Goal: Task Accomplishment & Management: Manage account settings

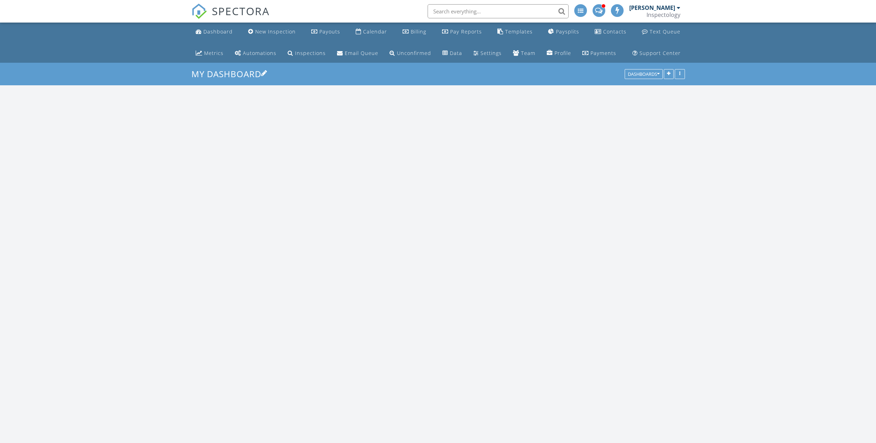
scroll to position [882, 887]
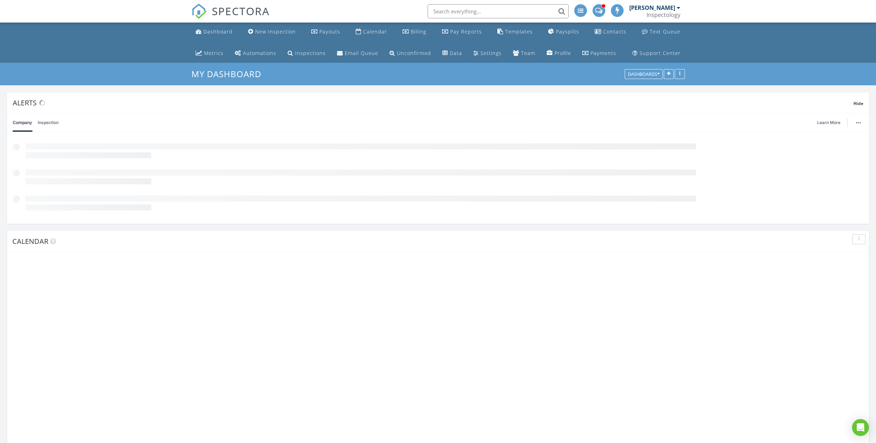
click at [456, 16] on input "text" at bounding box center [498, 11] width 141 height 14
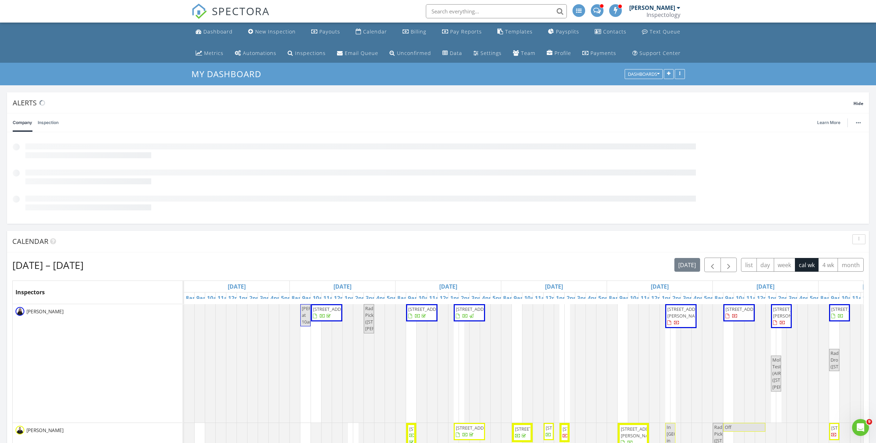
scroll to position [0, 0]
type input "K"
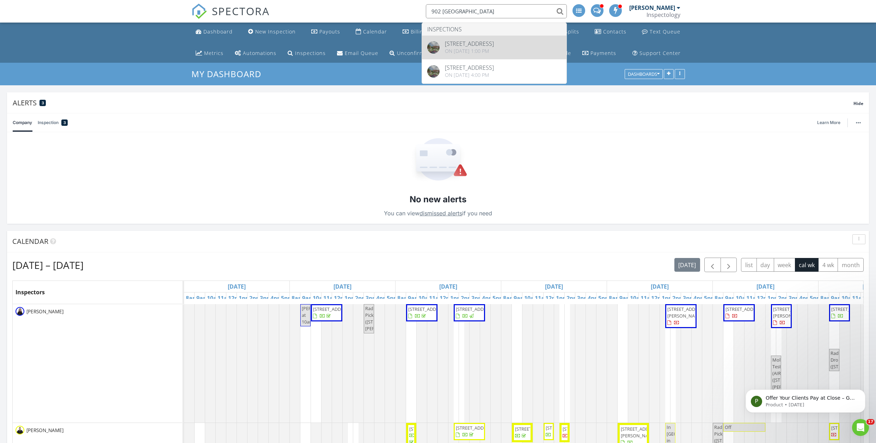
type input "902 Middlesex"
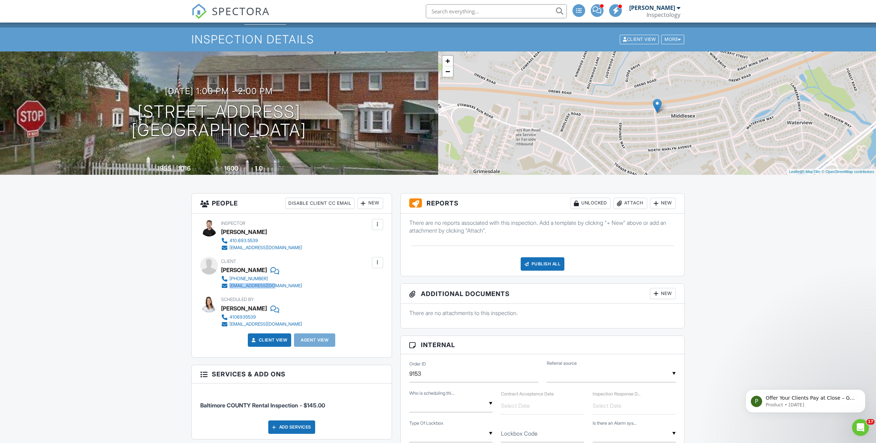
drag, startPoint x: 274, startPoint y: 286, endPoint x: 230, endPoint y: 286, distance: 44.8
click at [230, 286] on div "[PHONE_NUMBER] [EMAIL_ADDRESS][DOMAIN_NAME]" at bounding box center [264, 282] width 87 height 14
copy div "[EMAIL_ADDRESS][DOMAIN_NAME]"
drag, startPoint x: 265, startPoint y: 276, endPoint x: 228, endPoint y: 277, distance: 37.7
copy link "[PHONE_NUMBER]"
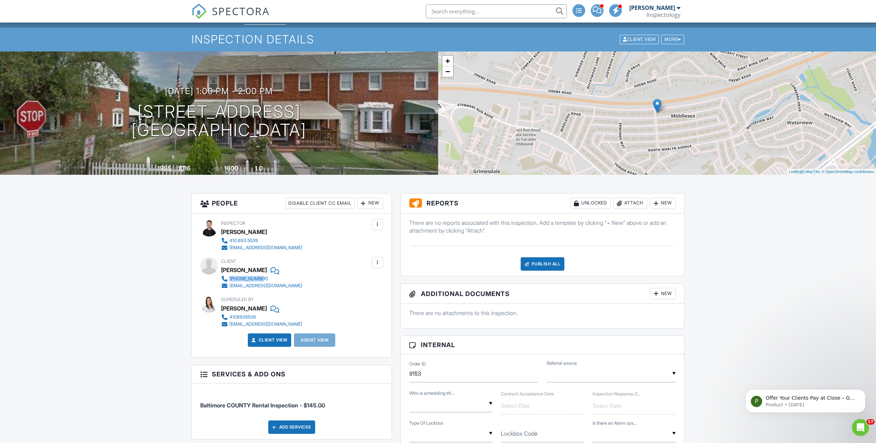
click at [634, 202] on div "Attach" at bounding box center [630, 203] width 34 height 11
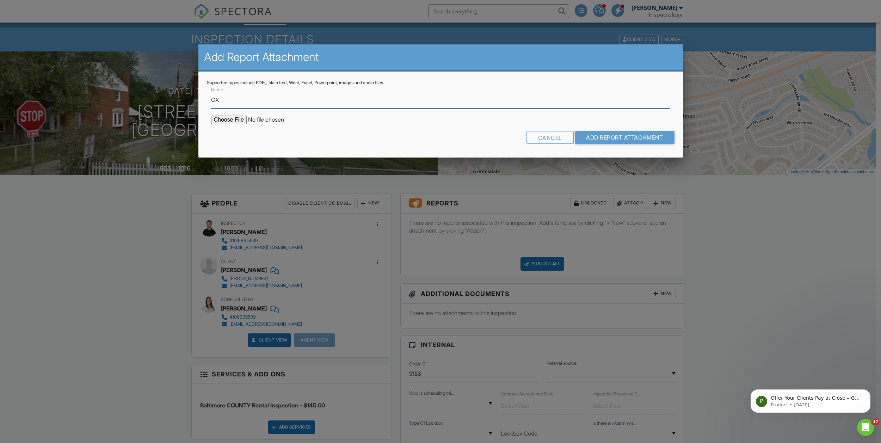
type input "C"
type input "County Rental Inspection"
click at [238, 122] on input "file" at bounding box center [271, 120] width 120 height 8
type input "C:\fakepath\Baltimore County Rental Form Rev [DATE].pdf"
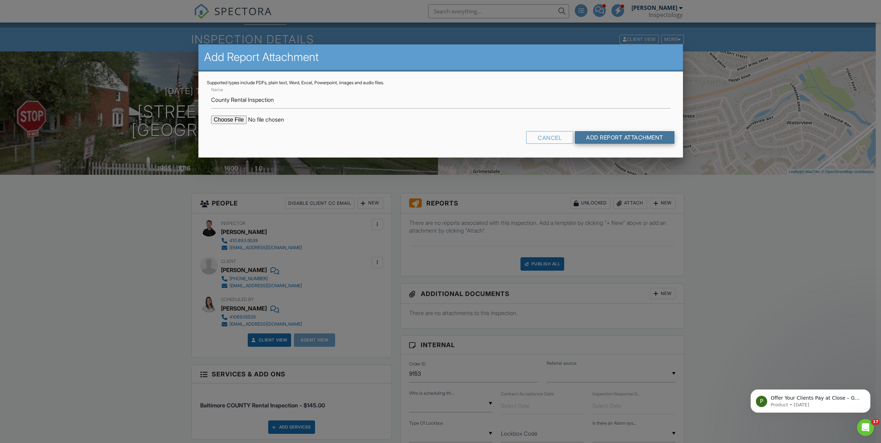
click at [613, 132] on input "Add Report Attachment" at bounding box center [625, 137] width 100 height 13
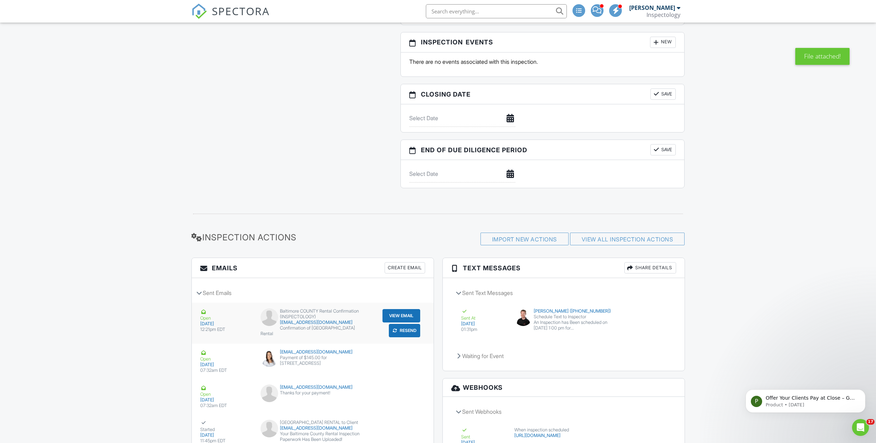
scroll to position [1039, 0]
